Goal: Navigation & Orientation: Go to known website

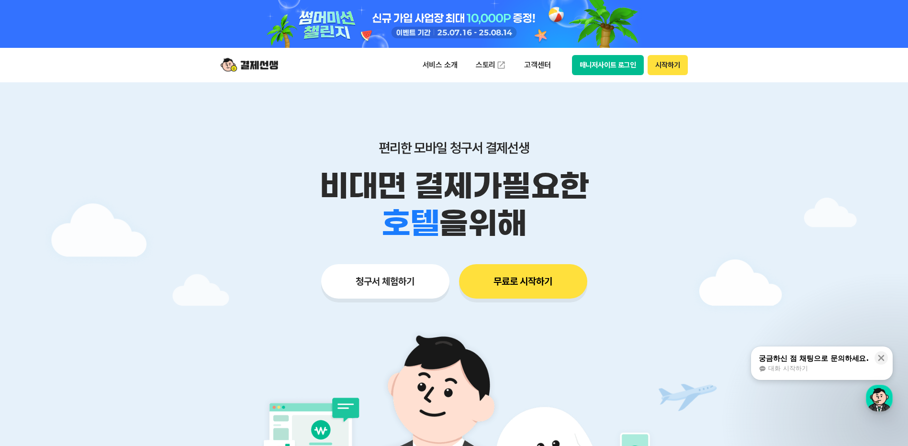
click at [609, 62] on button "매니저사이트 로그인" at bounding box center [608, 65] width 72 height 20
click at [611, 68] on button "매니저사이트 로그인" at bounding box center [608, 65] width 72 height 20
click at [618, 65] on button "매니저사이트 로그인" at bounding box center [608, 65] width 72 height 20
click at [615, 68] on button "매니저사이트 로그인" at bounding box center [608, 65] width 72 height 20
click at [615, 64] on button "매니저사이트 로그인" at bounding box center [608, 65] width 72 height 20
